Goal: Transaction & Acquisition: Purchase product/service

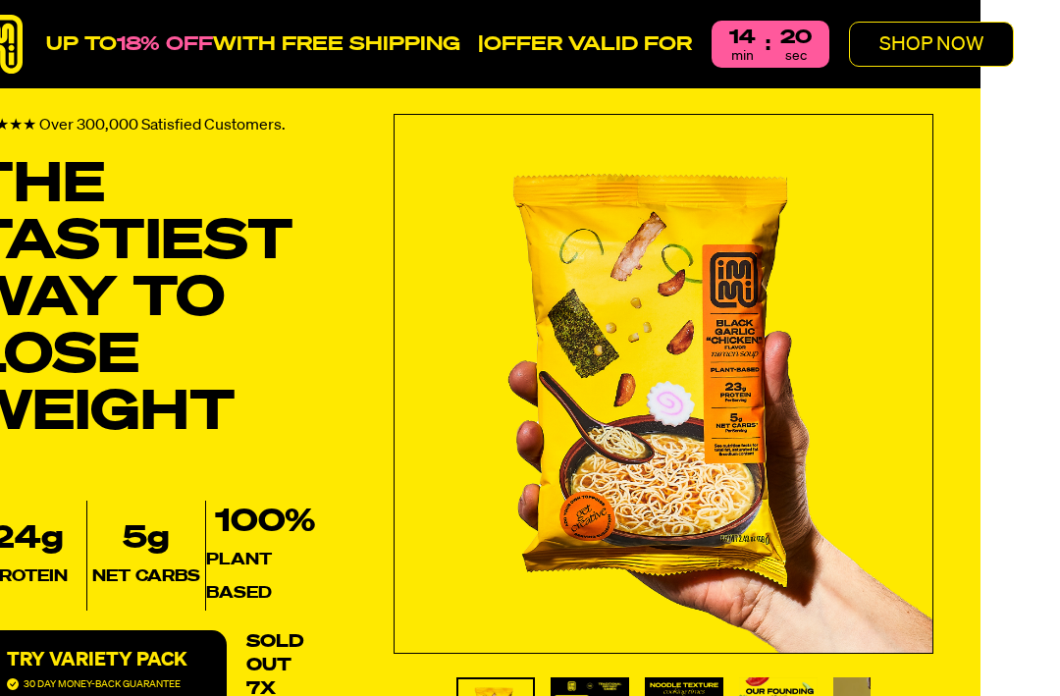
scroll to position [0, 54]
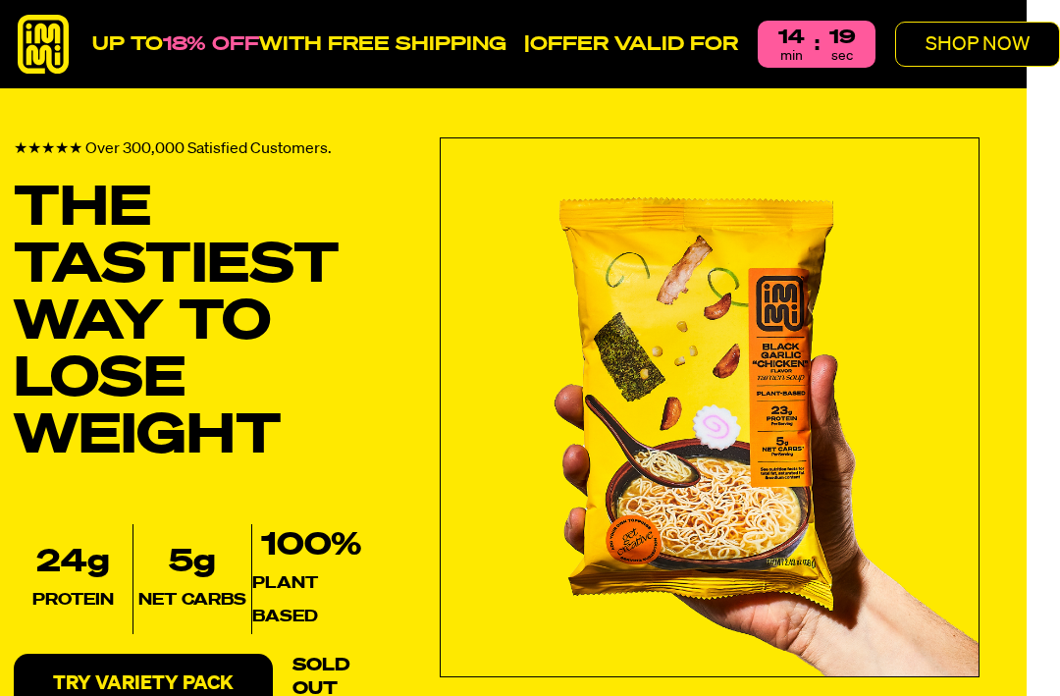
click at [951, 53] on p "SHOP NOW" at bounding box center [978, 44] width 104 height 20
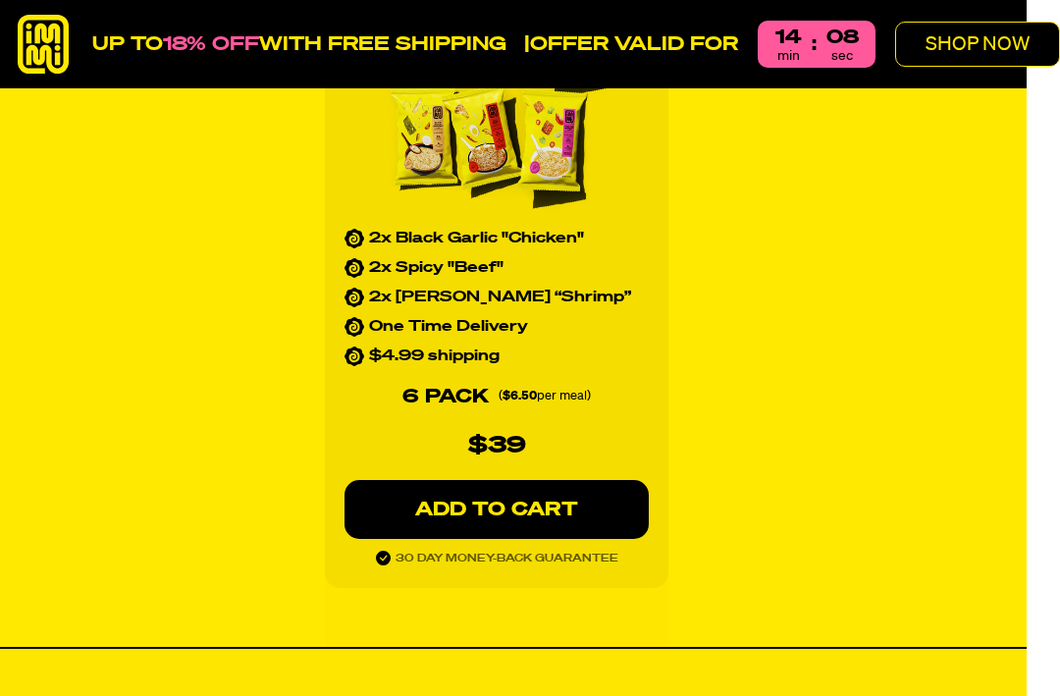
scroll to position [2050, 54]
click at [522, 500] on p "ADD TO CART" at bounding box center [497, 510] width 226 height 20
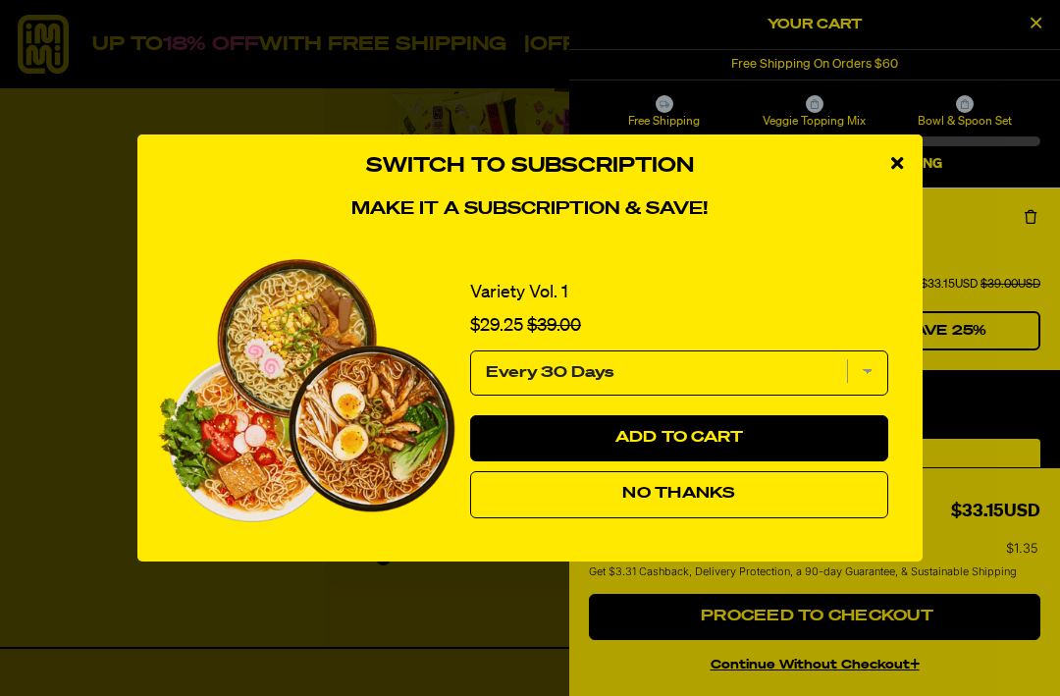
click at [715, 502] on span "No Thanks" at bounding box center [679, 494] width 113 height 16
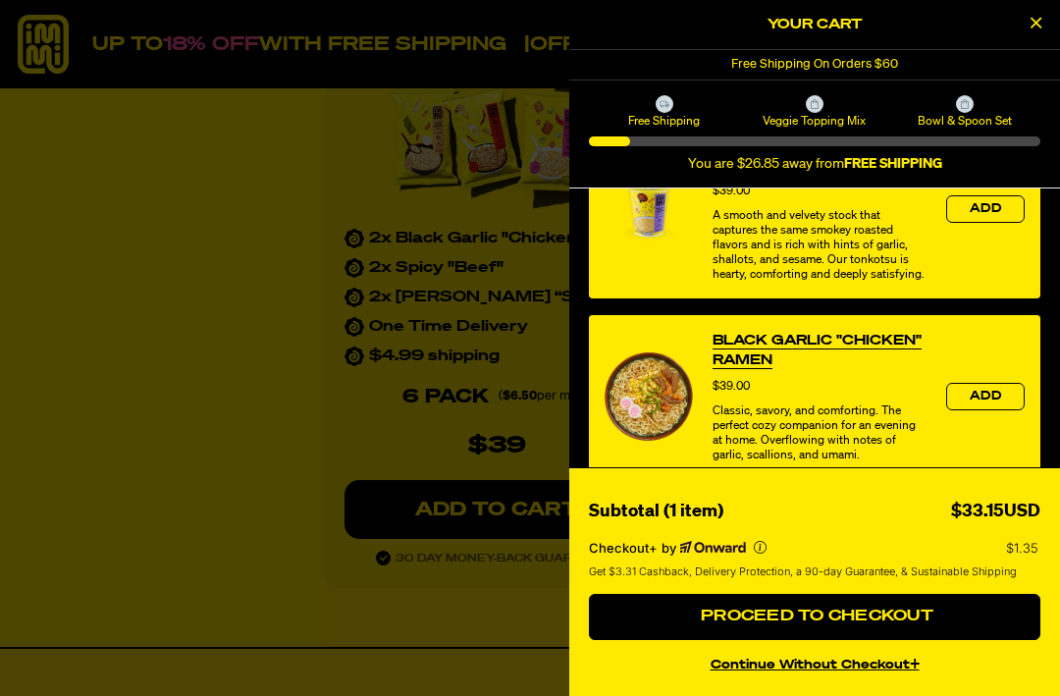
scroll to position [921, 0]
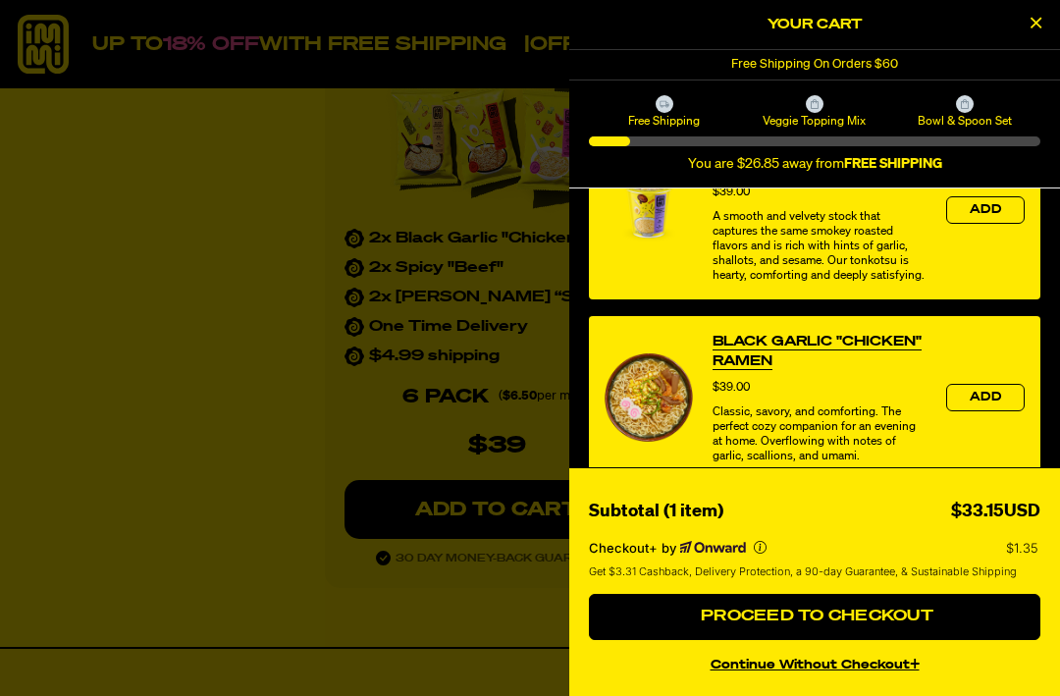
click at [875, 625] on span "Proceed to Checkout" at bounding box center [815, 617] width 238 height 16
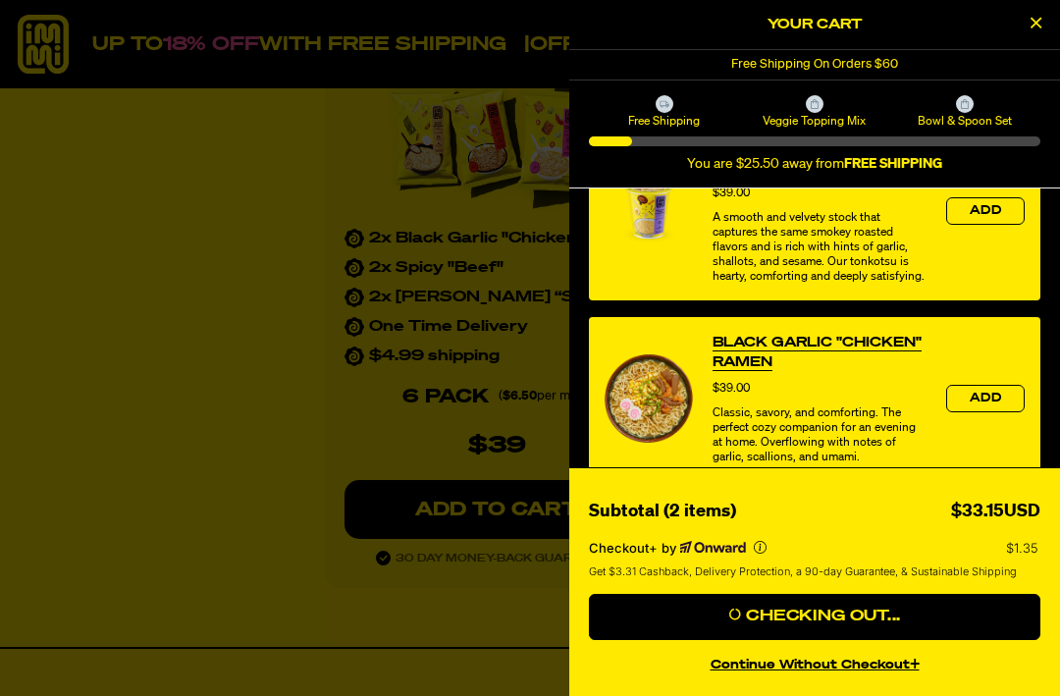
scroll to position [2110, 54]
